Goal: Information Seeking & Learning: Find specific fact

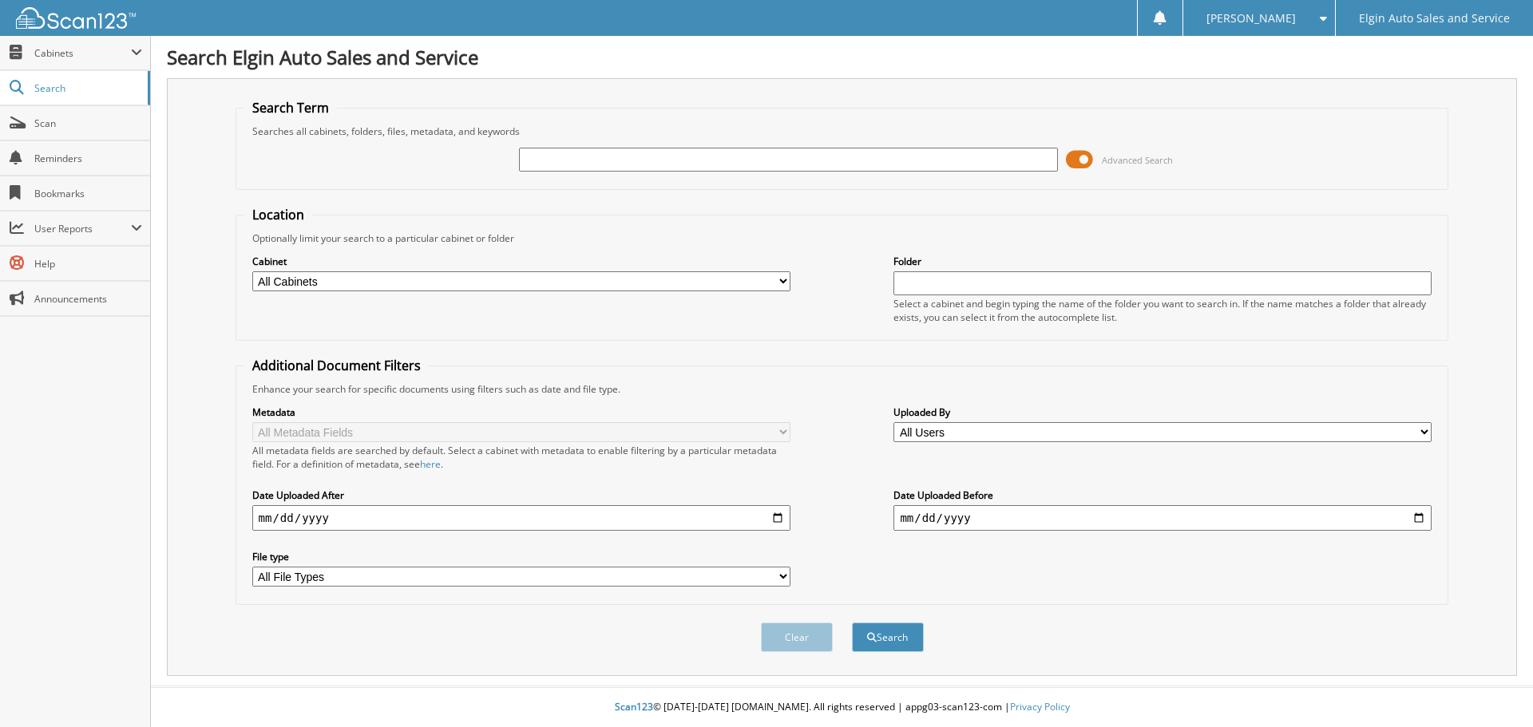
click at [695, 155] on input "text" at bounding box center [788, 160] width 538 height 24
click at [852, 623] on button "Search" at bounding box center [888, 638] width 72 height 30
paste input "XP32786"
type input "XP32786"
click at [852, 623] on button "Search" at bounding box center [888, 638] width 72 height 30
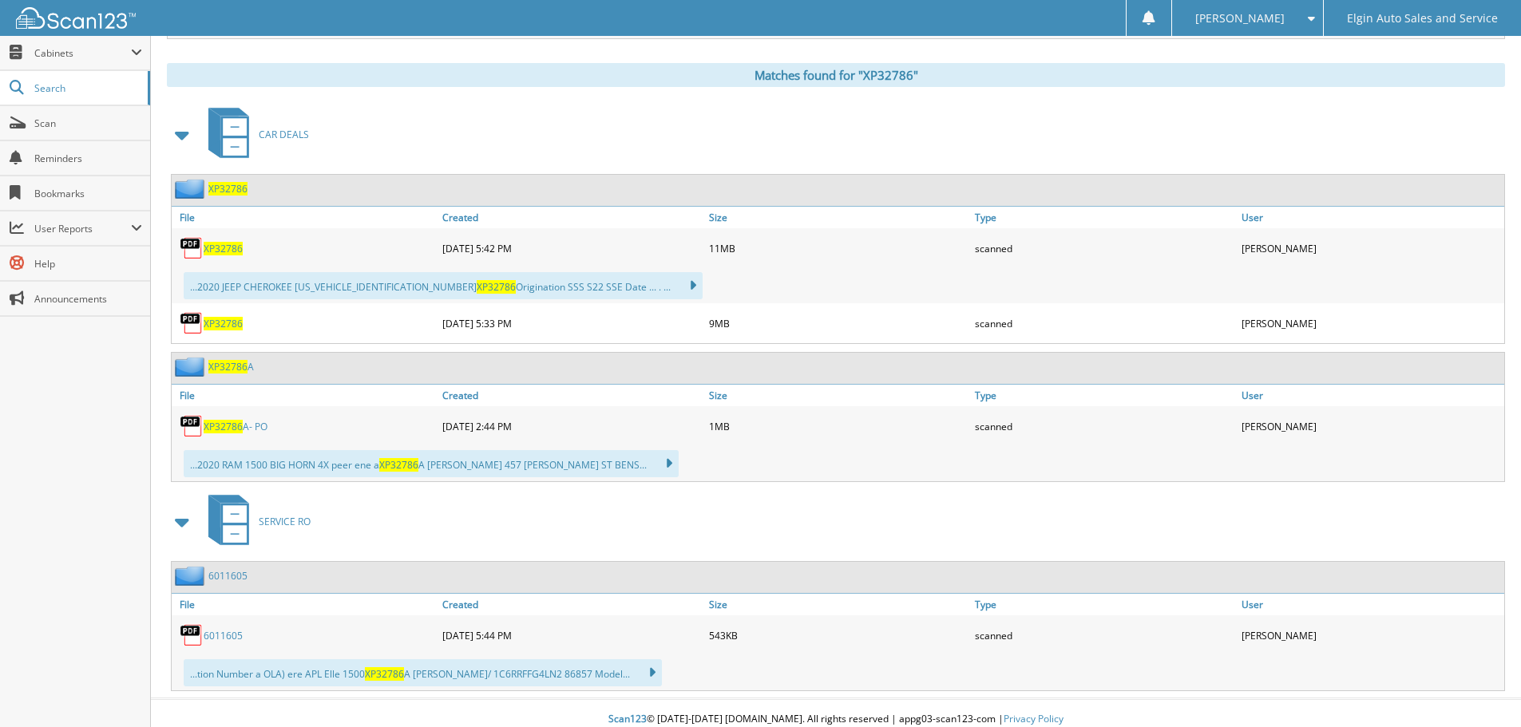
scroll to position [650, 0]
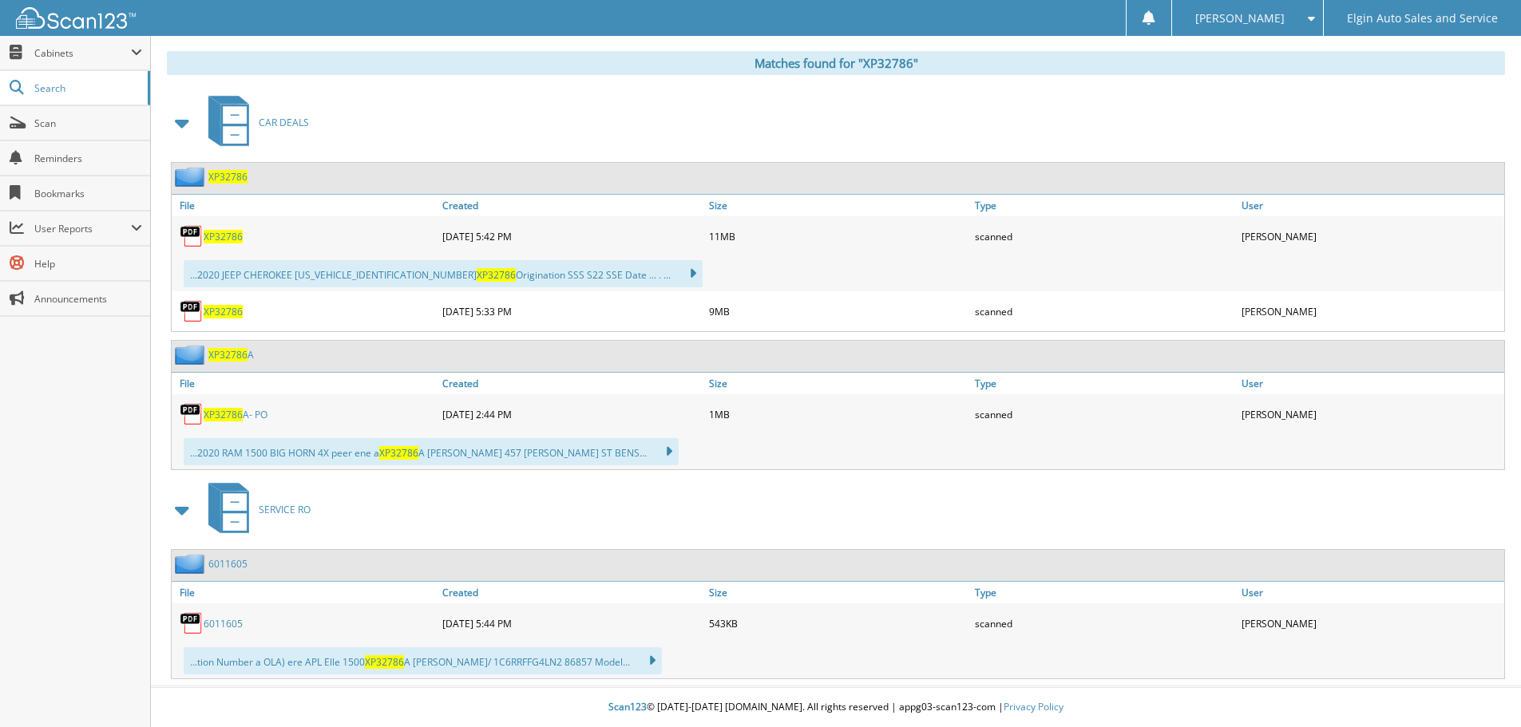
click at [223, 621] on link "6011605" at bounding box center [223, 624] width 39 height 14
click at [232, 418] on span "XP32786" at bounding box center [223, 415] width 39 height 14
click at [229, 357] on span "XP32786" at bounding box center [227, 355] width 39 height 14
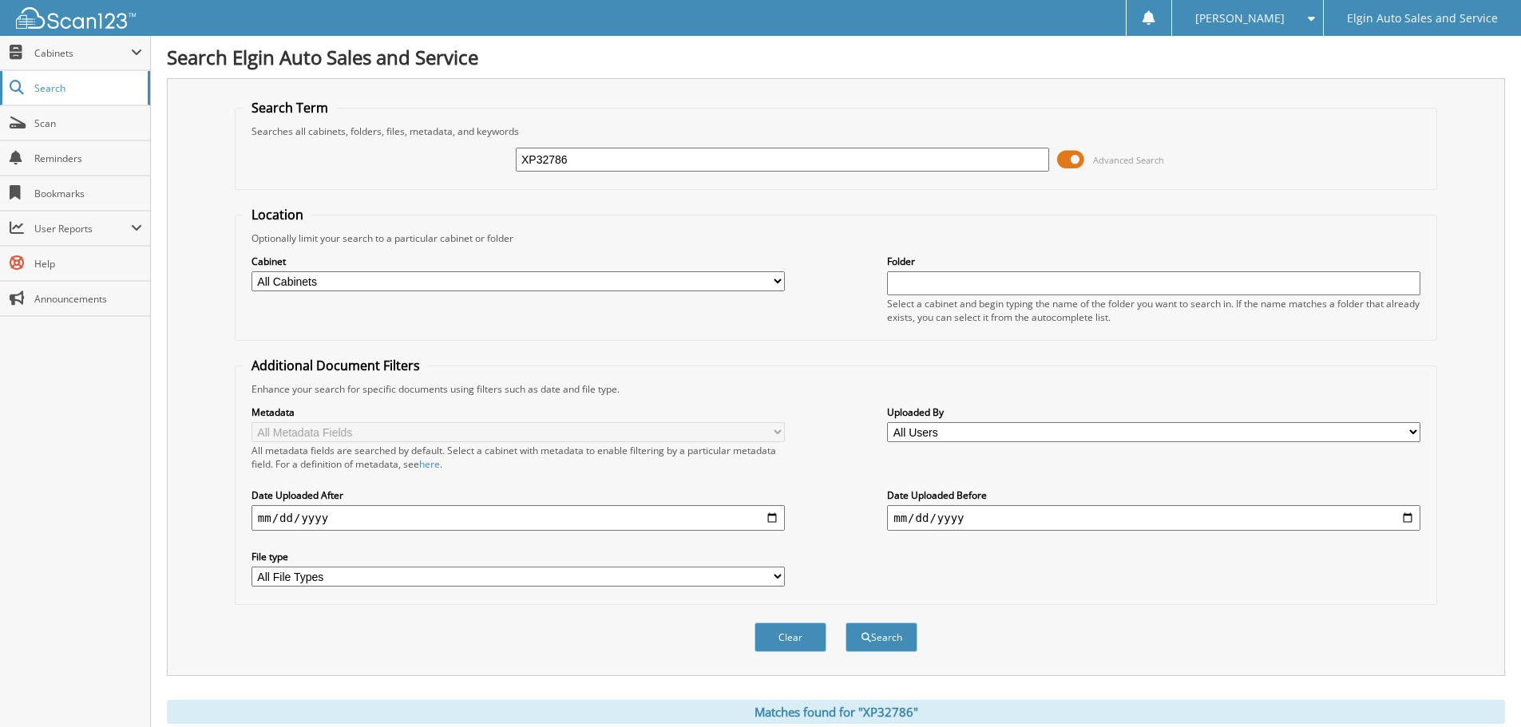
click at [55, 92] on span "Search" at bounding box center [86, 88] width 105 height 14
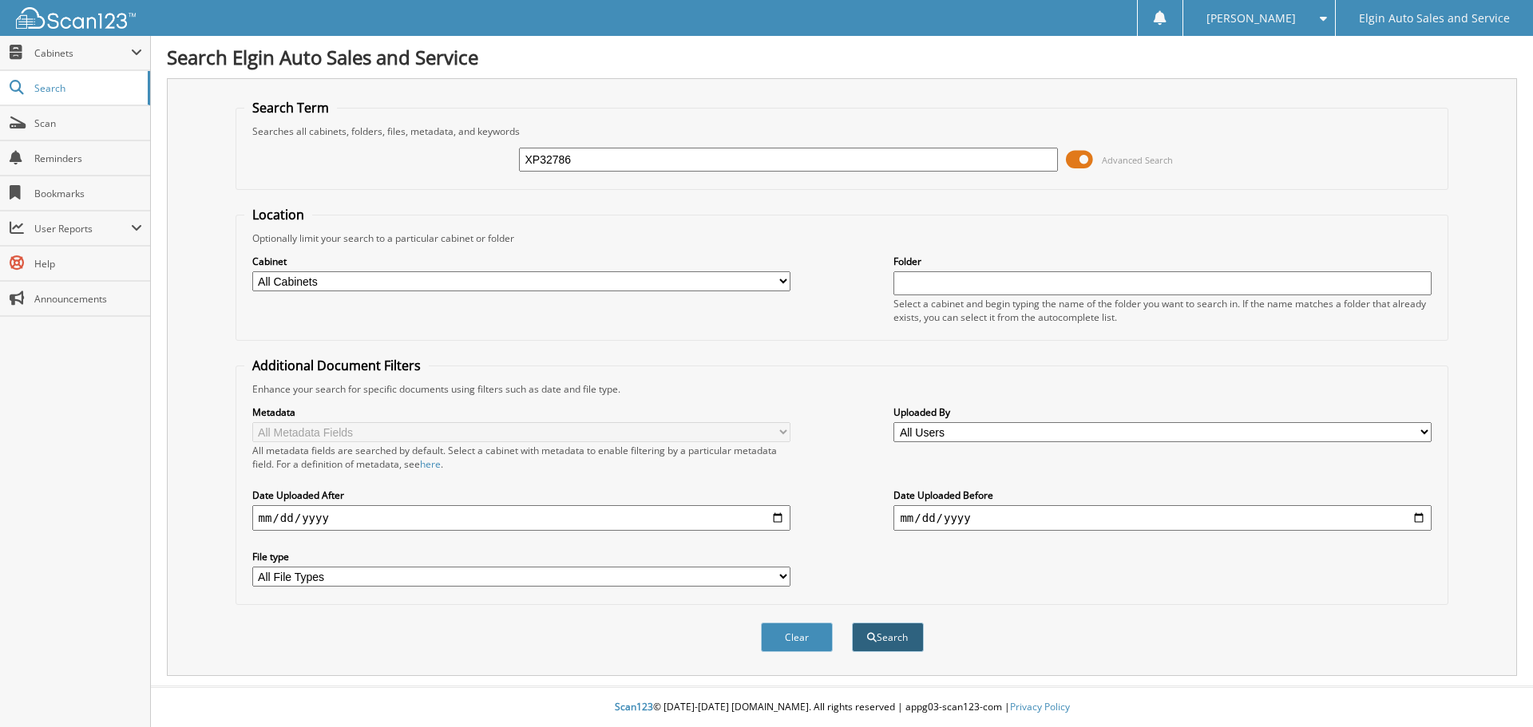
type input "XP32786"
click at [893, 642] on button "Search" at bounding box center [888, 638] width 72 height 30
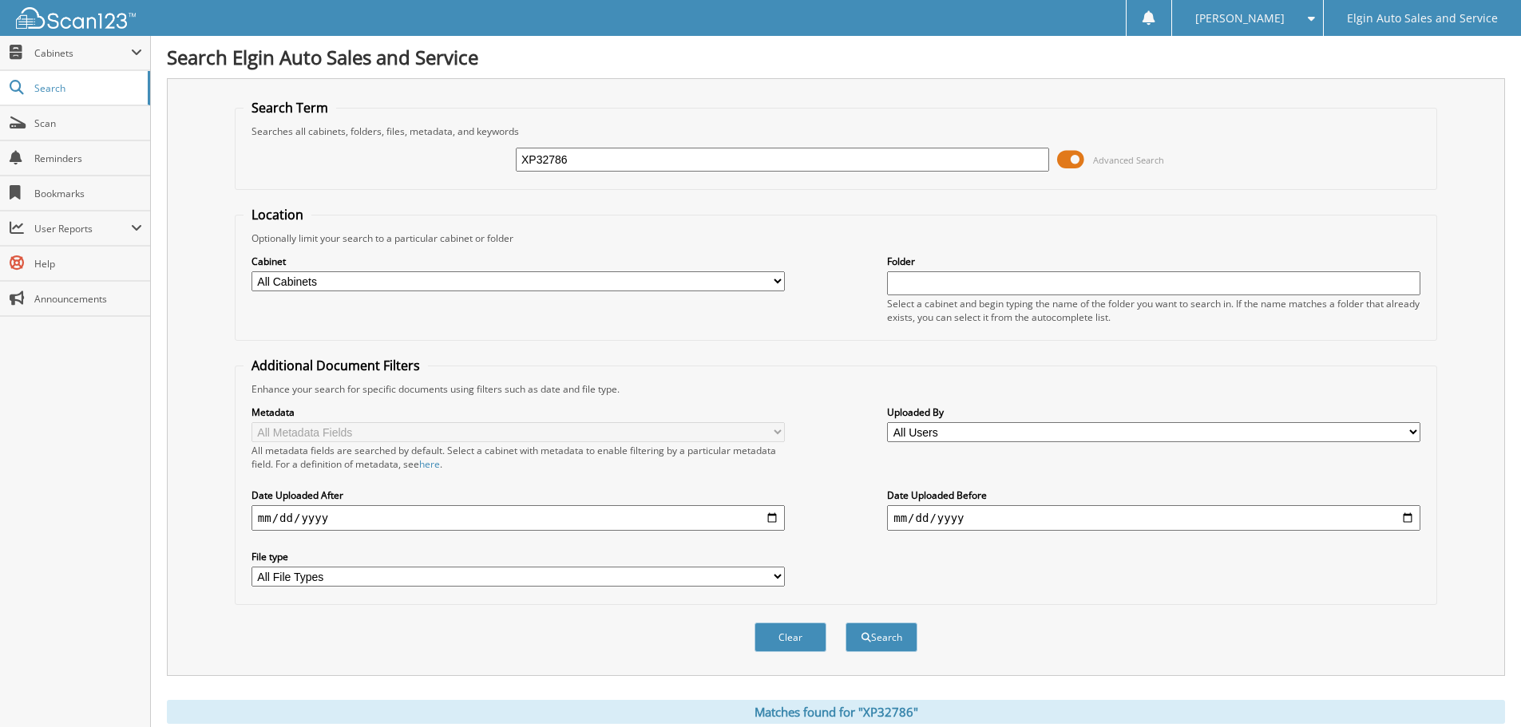
click at [75, 15] on img at bounding box center [76, 18] width 120 height 22
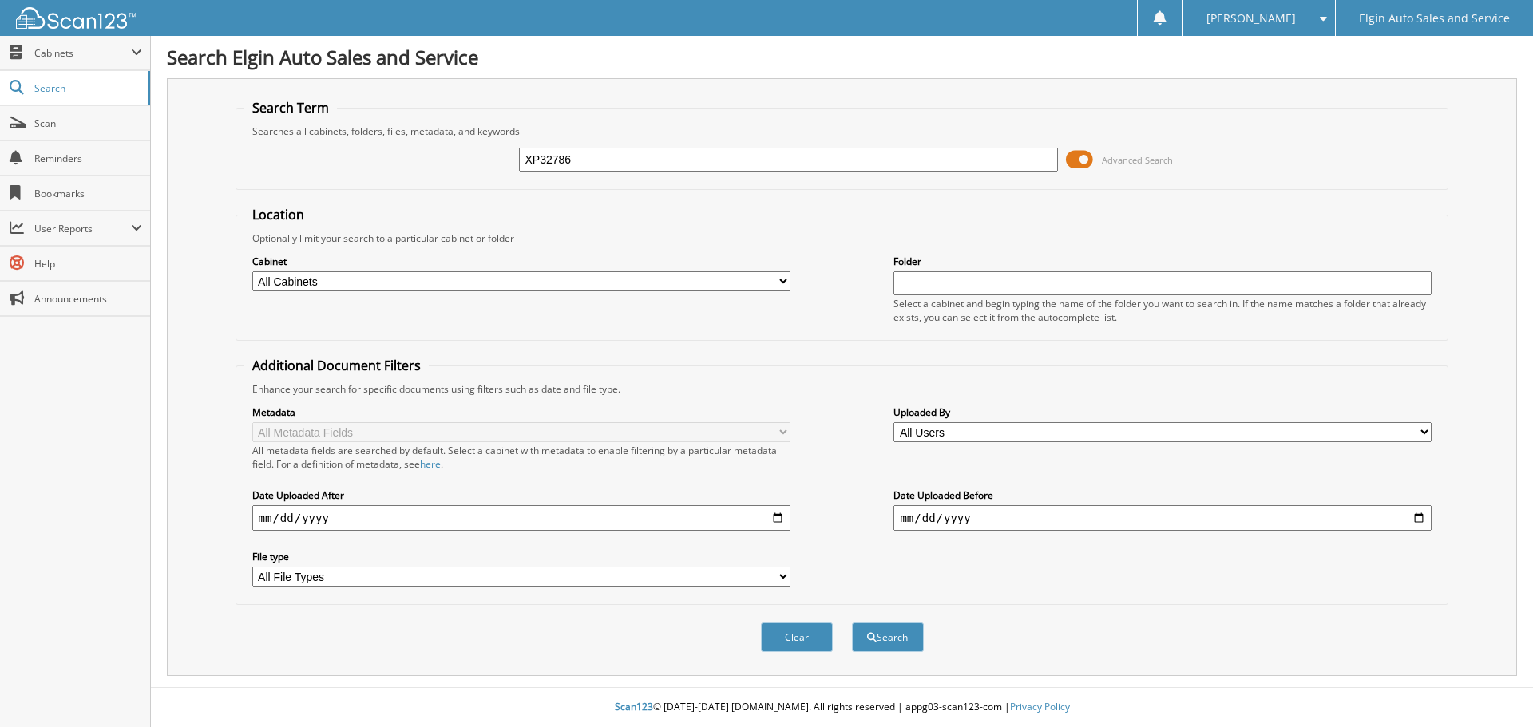
click at [533, 158] on input "XP32786" at bounding box center [788, 160] width 538 height 24
type input "P32786"
click at [709, 199] on form "Search Term Searches all cabinets, folders, files, metadata, and keywords P3278…" at bounding box center [843, 384] width 1214 height 571
click at [878, 638] on button "Search" at bounding box center [888, 638] width 72 height 30
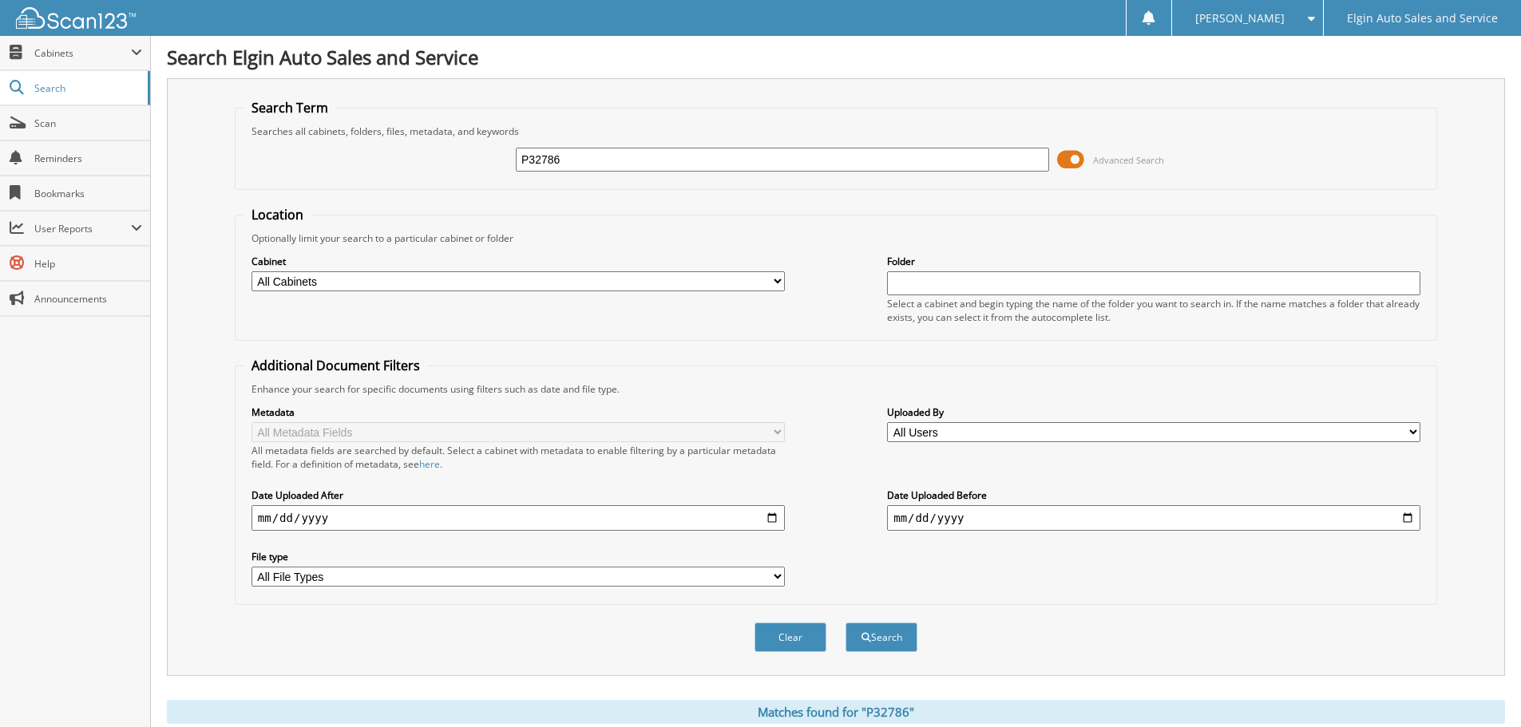
click at [878, 638] on button "Search" at bounding box center [882, 638] width 72 height 30
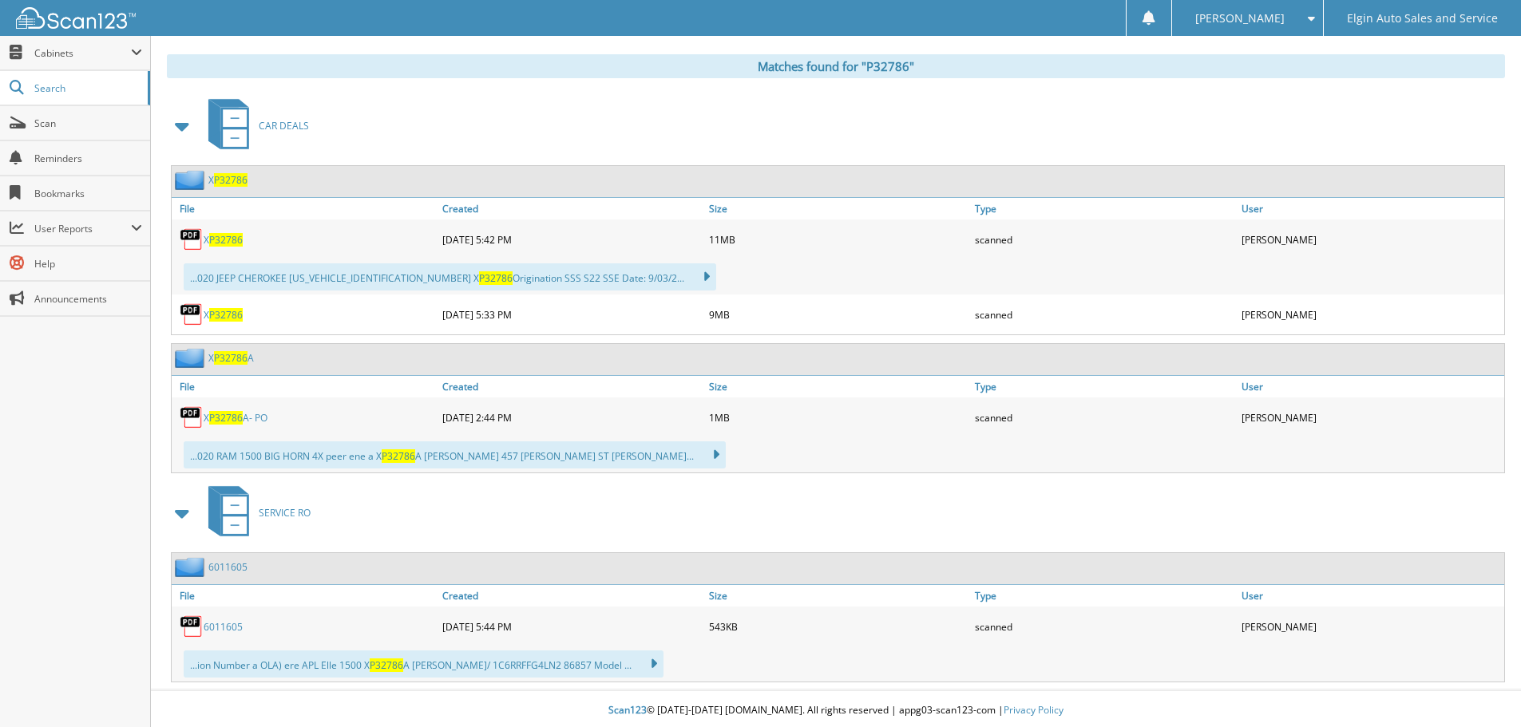
scroll to position [650, 0]
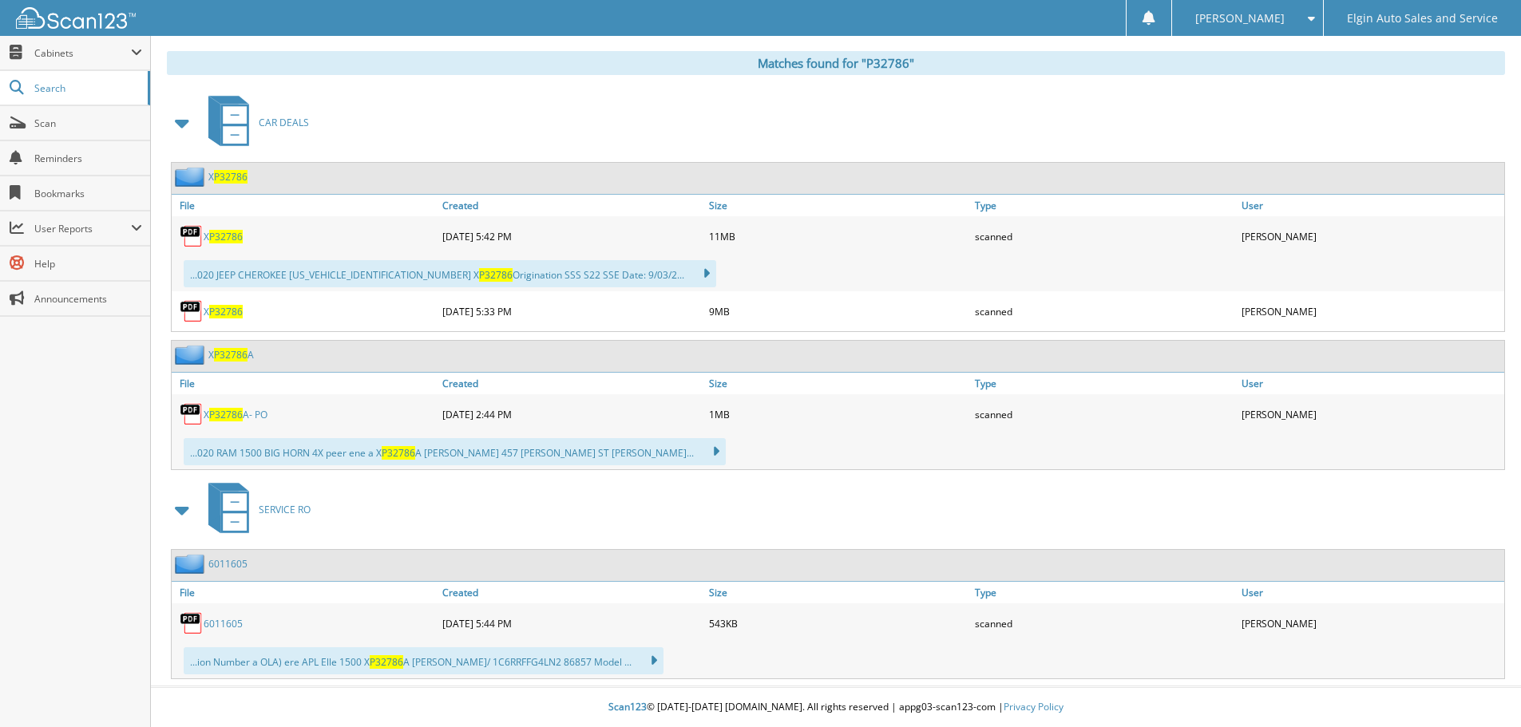
click at [250, 411] on link "X P32786 A- PO" at bounding box center [236, 415] width 64 height 14
click at [224, 624] on link "6011605" at bounding box center [223, 624] width 39 height 14
click at [237, 415] on span "P32786" at bounding box center [226, 415] width 34 height 14
click at [236, 413] on span "P32786" at bounding box center [226, 415] width 34 height 14
click at [229, 625] on link "6011605" at bounding box center [223, 624] width 39 height 14
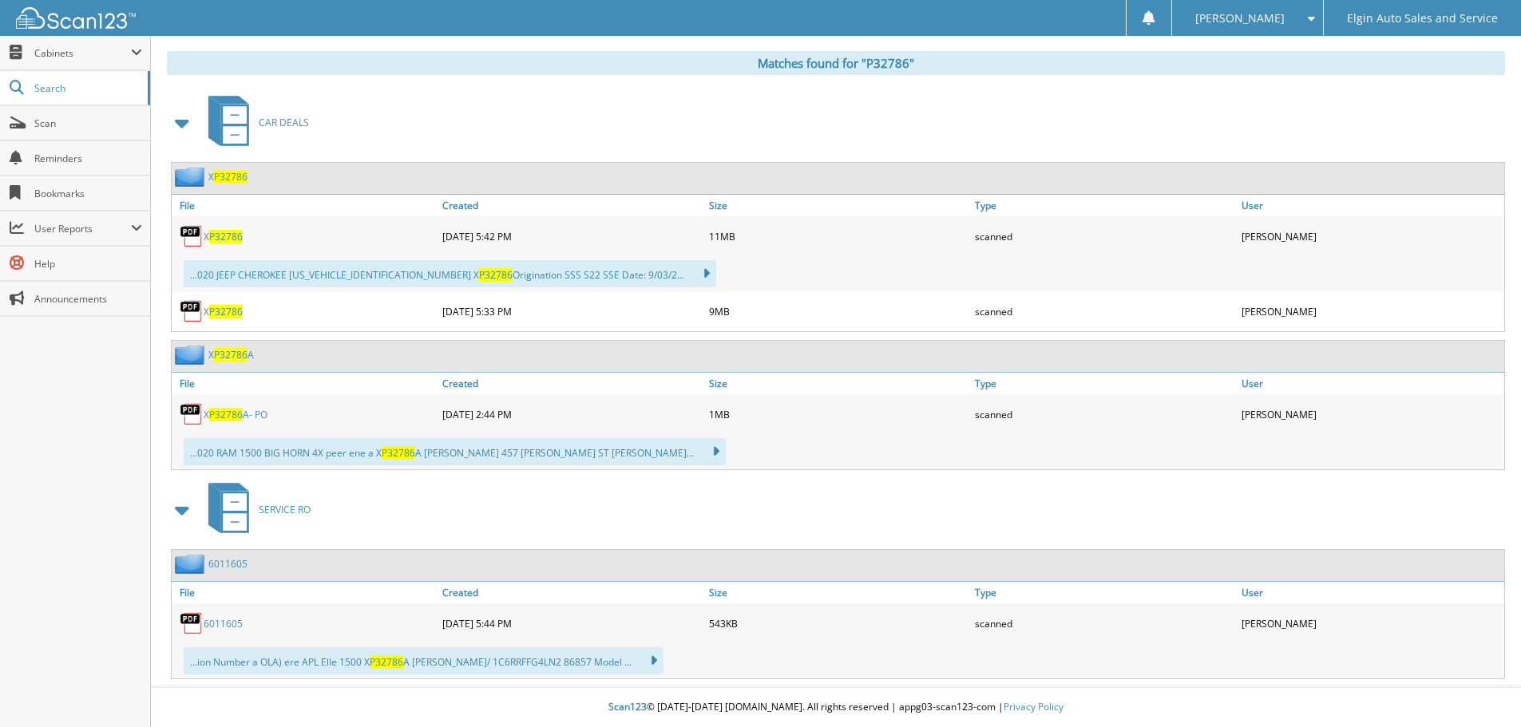
click at [228, 554] on div "6011605" at bounding box center [210, 564] width 76 height 20
click at [228, 565] on link "6011605" at bounding box center [227, 564] width 39 height 14
